Goal: Information Seeking & Learning: Learn about a topic

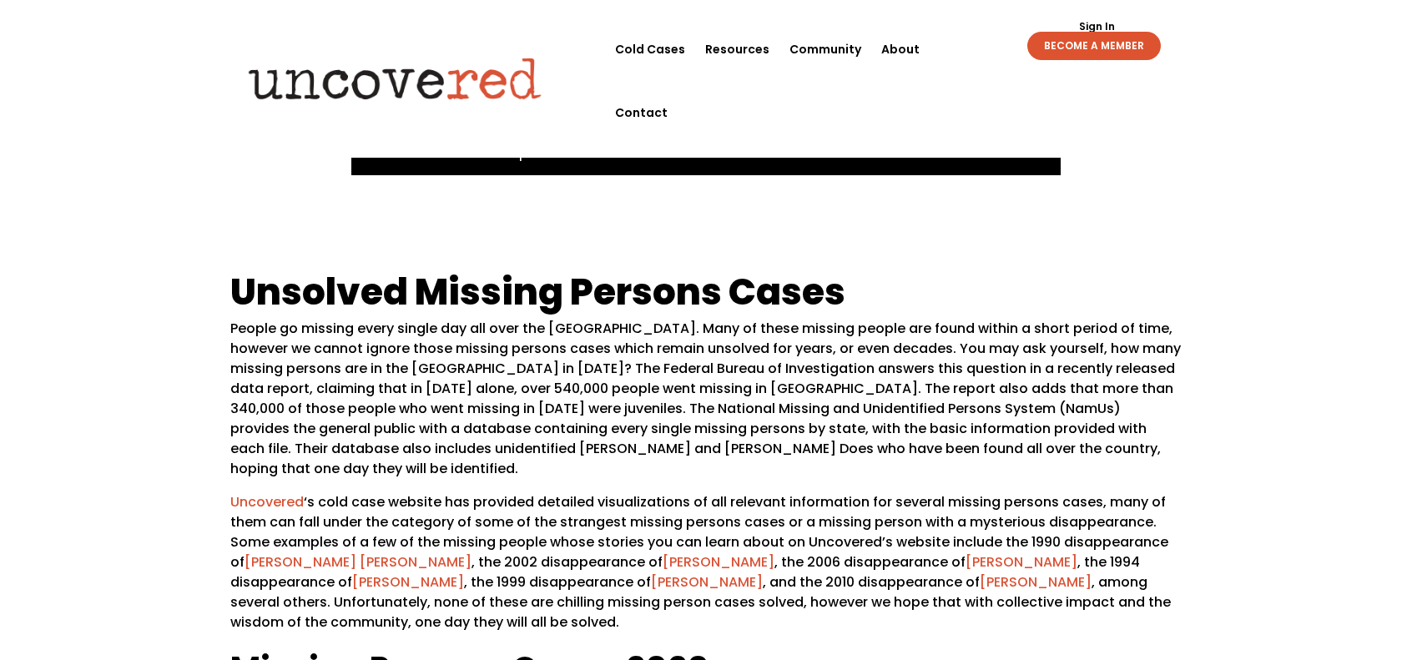
scroll to position [417, 0]
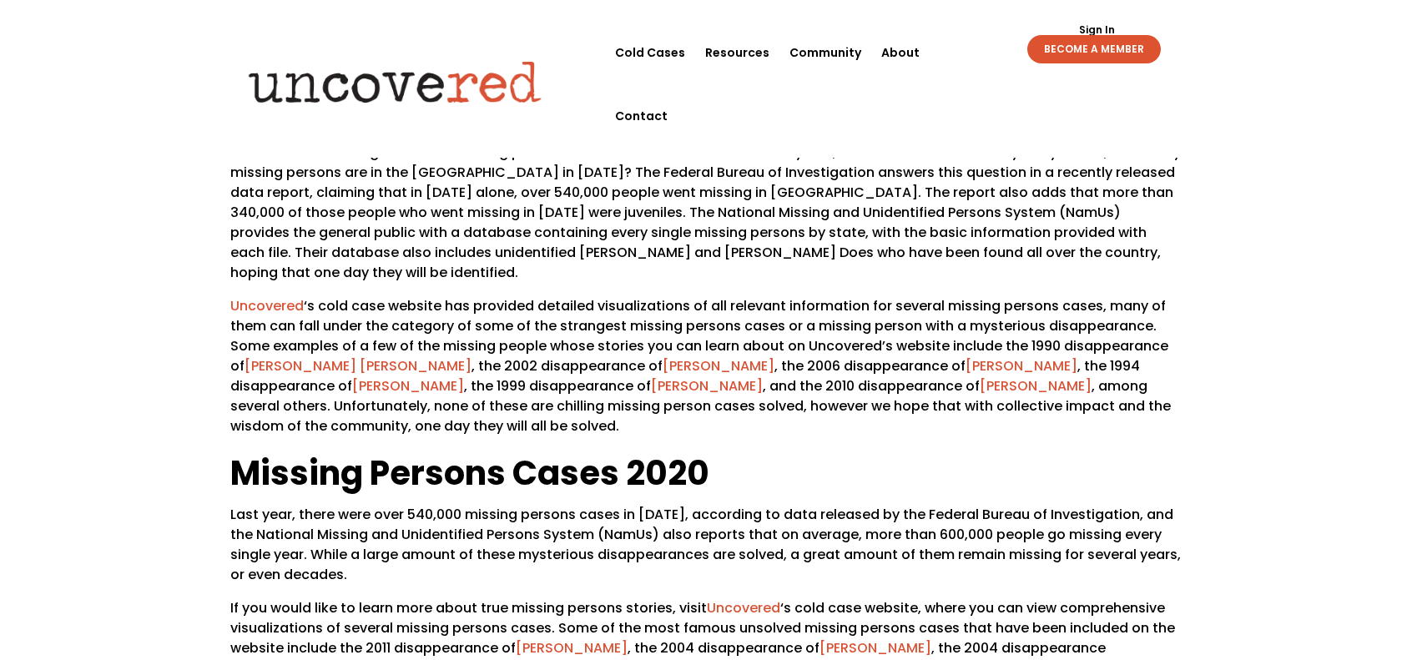
click at [966, 356] on link "[PERSON_NAME]" at bounding box center [1022, 365] width 112 height 19
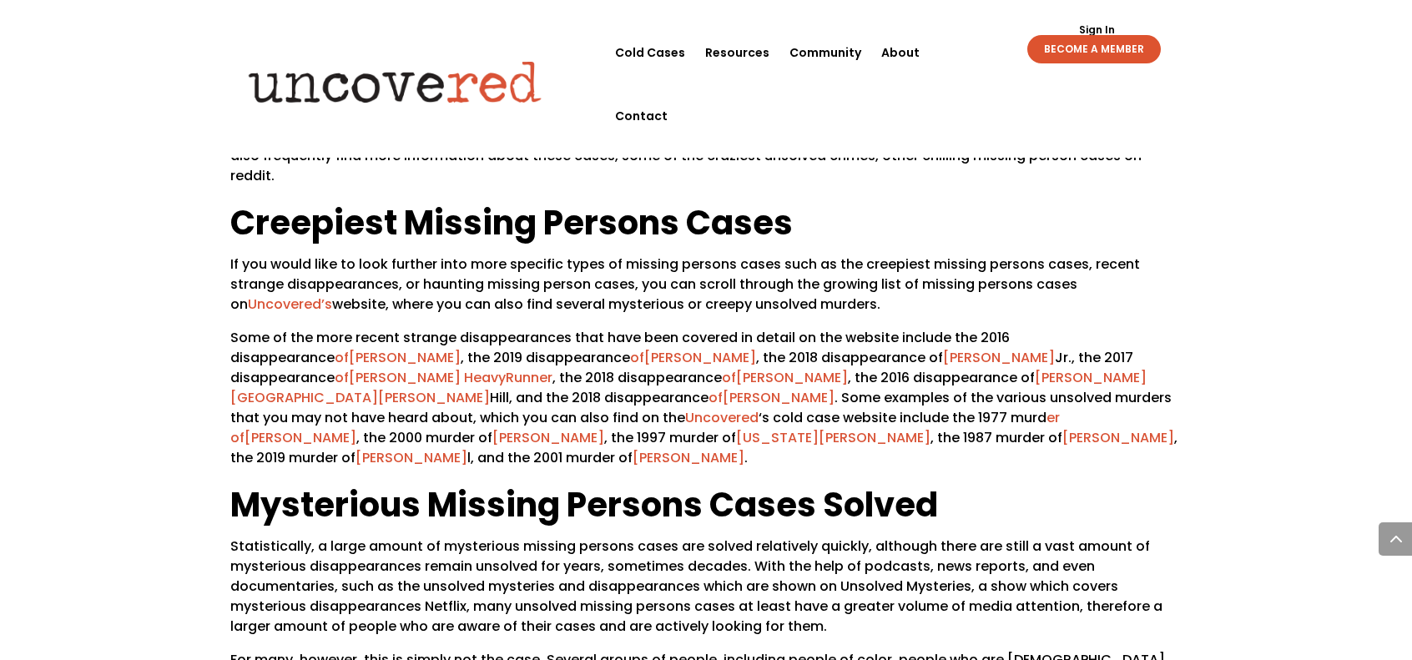
scroll to position [2004, 0]
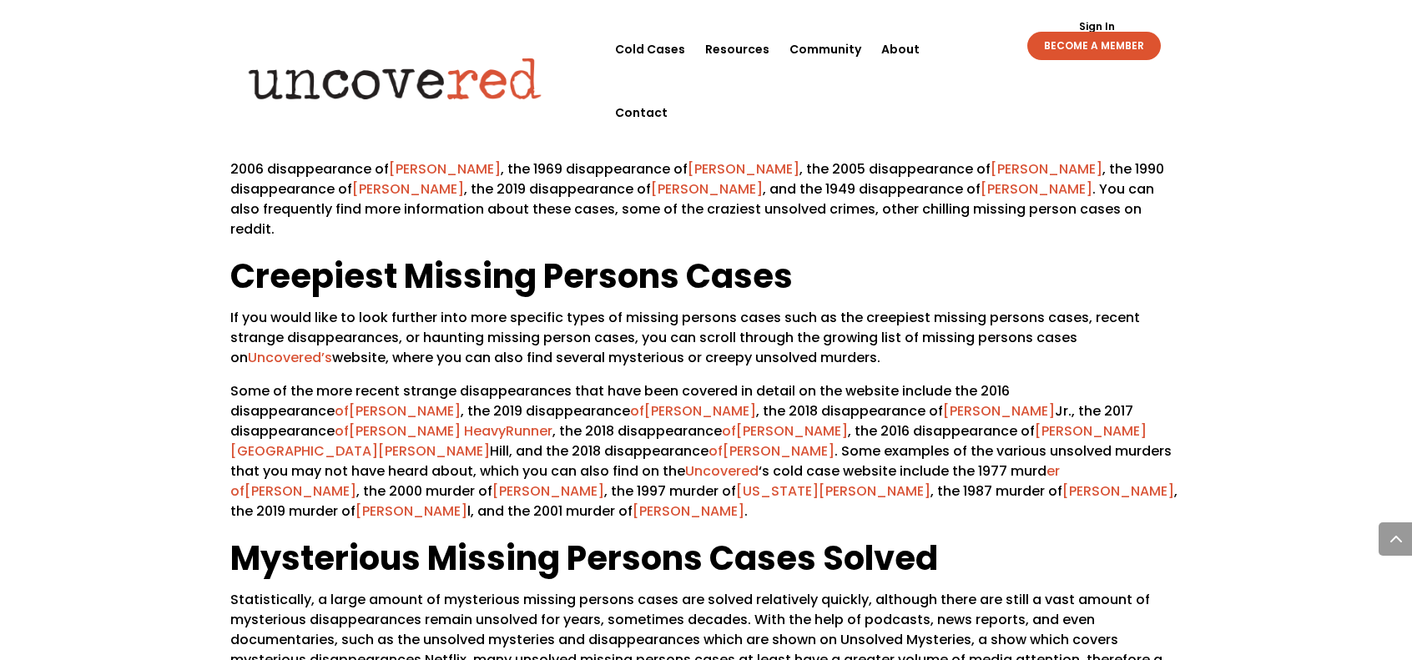
scroll to position [1419, 0]
